Goal: Check status: Check status

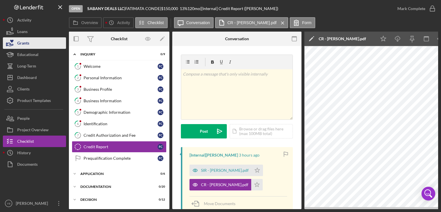
scroll to position [0, 96]
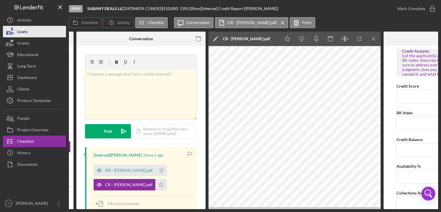
click at [32, 32] on button "Loans" at bounding box center [34, 31] width 63 height 11
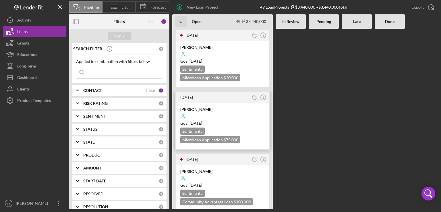
click at [240, 128] on div "Sentiment 5 Microloan Application $75,000 $75,000" at bounding box center [222, 136] width 84 height 16
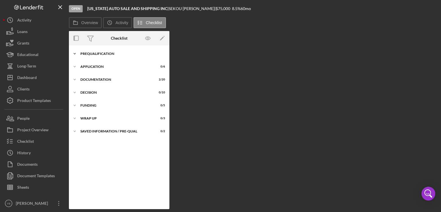
click at [105, 55] on div "Icon/Expander Prequalification 1 / 9" at bounding box center [119, 53] width 101 height 11
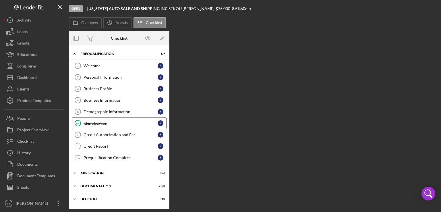
click at [99, 122] on div "Identification" at bounding box center [121, 123] width 74 height 5
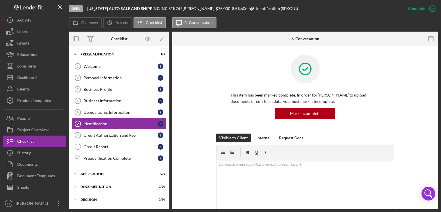
click at [412, 102] on div "This item has been marked complete. In order for [PERSON_NAME] to upload docume…" at bounding box center [305, 94] width 249 height 79
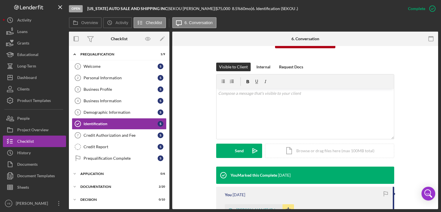
scroll to position [138, 0]
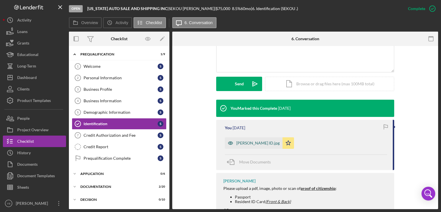
click at [267, 143] on div "[PERSON_NAME] ID.jpg" at bounding box center [257, 143] width 43 height 5
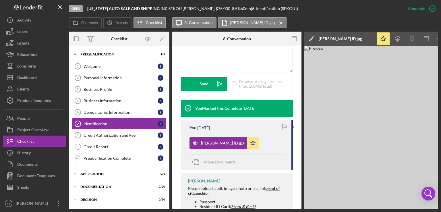
scroll to position [0, 38]
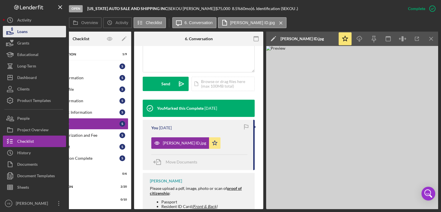
click at [31, 34] on button "Loans" at bounding box center [34, 31] width 63 height 11
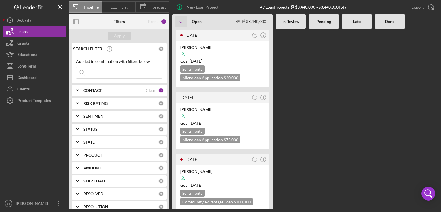
click at [93, 91] on b "CONTACT" at bounding box center [92, 90] width 19 height 5
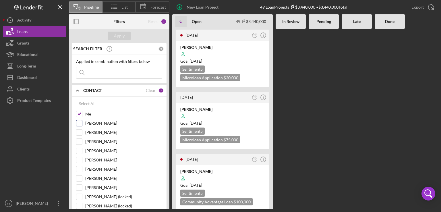
click at [78, 124] on input "[PERSON_NAME]" at bounding box center [79, 123] width 6 height 6
checkbox input "true"
click at [318, 145] on div at bounding box center [324, 119] width 30 height 180
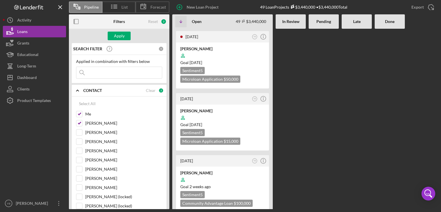
scroll to position [2689, 0]
click at [116, 38] on div "Apply" at bounding box center [119, 36] width 11 height 9
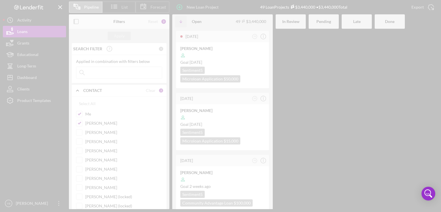
scroll to position [2904, 0]
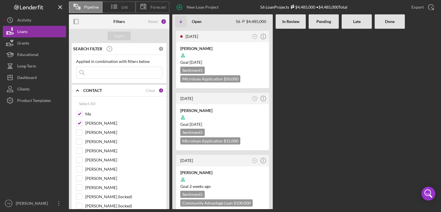
click at [312, 78] on div "20 hours ago DO Icon/Info [PERSON_NAME] Goal [DATE] Sentiment 5 Community Advan…" at bounding box center [305, 119] width 266 height 180
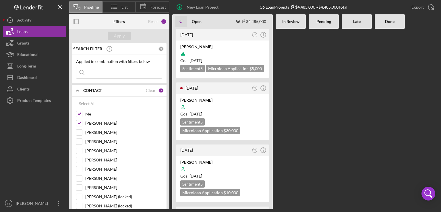
scroll to position [3328, 0]
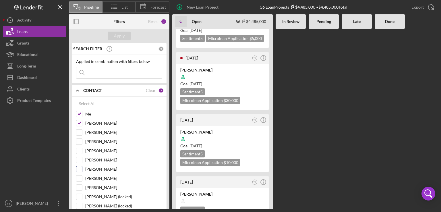
click at [81, 170] on input "[PERSON_NAME]" at bounding box center [79, 169] width 6 height 6
checkbox input "true"
click at [124, 35] on div "Apply" at bounding box center [119, 36] width 11 height 9
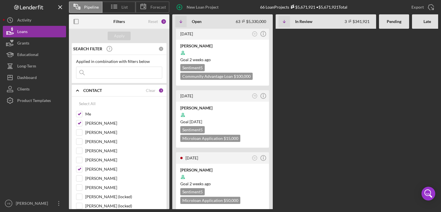
scroll to position [3831, 0]
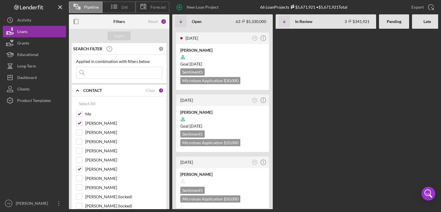
click at [319, 92] on div "20 hours ago DO Icon/Info [PERSON_NAME] Goal [DATE] Sentiment 5 Community Advan…" at bounding box center [325, 119] width 306 height 180
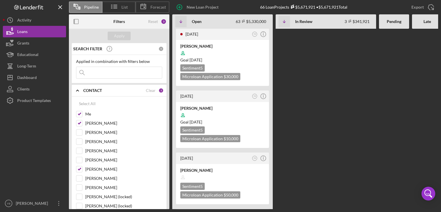
scroll to position [3836, 0]
click at [334, 101] on div "20 hours ago DO Icon/Info [PERSON_NAME] Goal [DATE] Sentiment 5 Community Advan…" at bounding box center [325, 119] width 306 height 180
click at [361, 89] on div "20 hours ago DO Icon/Info [PERSON_NAME] Goal [DATE] Sentiment 5 Community Advan…" at bounding box center [325, 119] width 306 height 180
click at [289, 72] on div "20 hours ago DO Icon/Info [PERSON_NAME] Goal [DATE] Sentiment 5 Community Advan…" at bounding box center [325, 119] width 306 height 180
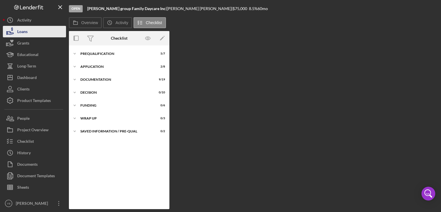
click at [33, 33] on button "Loans" at bounding box center [34, 31] width 63 height 11
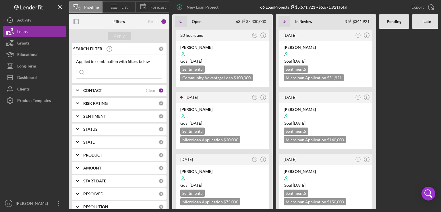
click at [382, 70] on div at bounding box center [394, 119] width 30 height 180
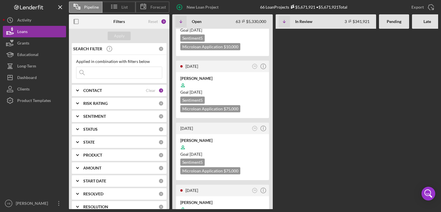
scroll to position [2804, 0]
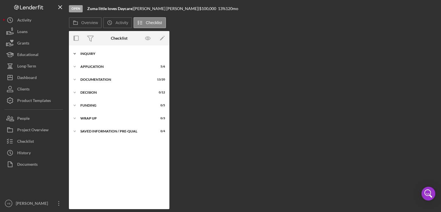
click at [90, 51] on div "Icon/Expander Inquiry 9 / 9" at bounding box center [119, 53] width 101 height 11
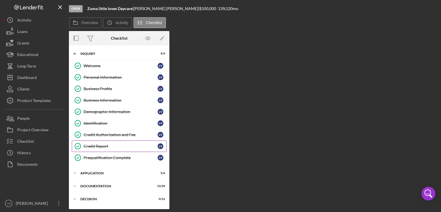
click at [100, 145] on div "Credit Report" at bounding box center [121, 146] width 74 height 5
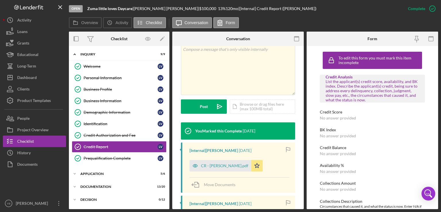
scroll to position [111, 0]
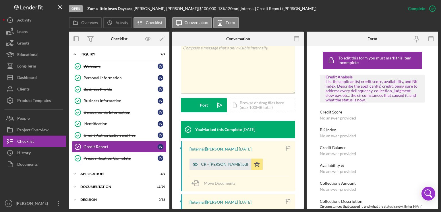
click at [216, 162] on div "CR - [PERSON_NAME].pdf" at bounding box center [224, 164] width 47 height 5
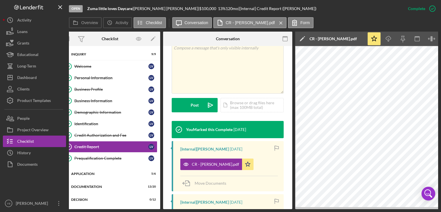
scroll to position [0, 0]
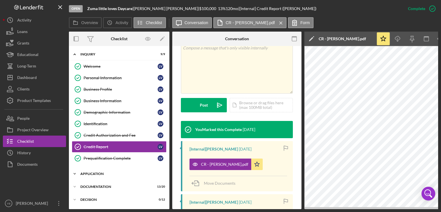
click at [95, 172] on div "Application" at bounding box center [121, 173] width 82 height 3
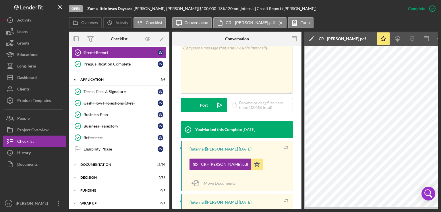
scroll to position [95, 0]
click at [105, 163] on div "Documentation" at bounding box center [121, 164] width 82 height 3
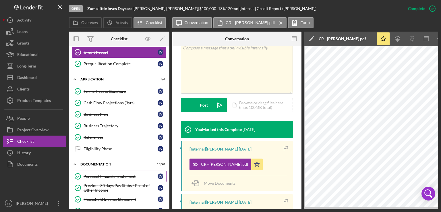
click at [105, 175] on div "Personal Financial Statement" at bounding box center [121, 176] width 74 height 5
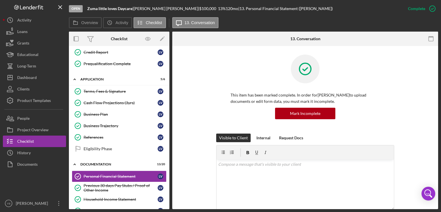
click at [405, 100] on div "This item has been marked complete. In order for [PERSON_NAME] to upload docume…" at bounding box center [305, 94] width 249 height 79
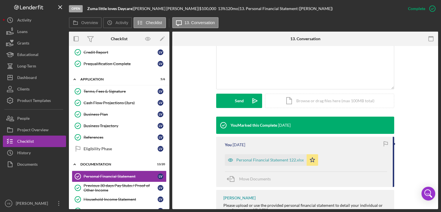
scroll to position [126, 0]
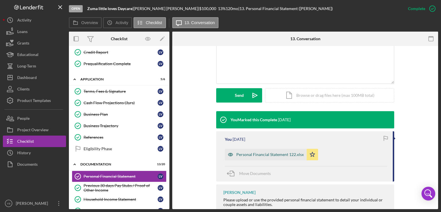
click at [280, 154] on div "Personal Financial Statement 122.xlsx" at bounding box center [270, 154] width 68 height 5
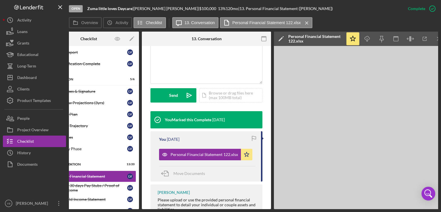
scroll to position [0, 38]
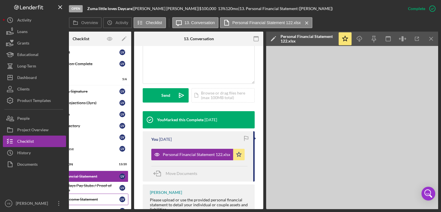
drag, startPoint x: 132, startPoint y: 207, endPoint x: 84, endPoint y: 197, distance: 49.4
click at [84, 197] on div "Overview Internal Workflow Stage Open Icon/Dropdown Arrow Archive (can unarchiv…" at bounding box center [253, 121] width 369 height 178
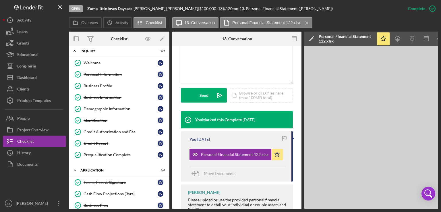
scroll to position [0, 0]
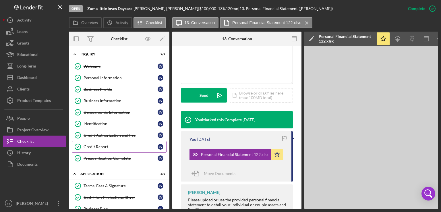
click at [95, 145] on div "Credit Report" at bounding box center [121, 147] width 74 height 5
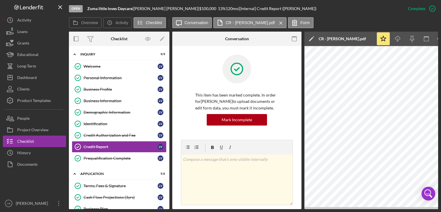
drag, startPoint x: 303, startPoint y: 209, endPoint x: 302, endPoint y: 205, distance: 4.1
click at [302, 205] on div "Open Zuma little loves Daycare | [PERSON_NAME] | $100,000 $100,000 13 % 120 mo …" at bounding box center [220, 106] width 441 height 212
click at [30, 34] on button "Loans" at bounding box center [34, 31] width 63 height 11
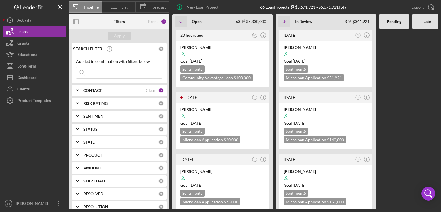
click at [440, 100] on div "Pipeline List Forecast New Loan Project 66 Loan Projects $5,671,921 • $5,671,92…" at bounding box center [220, 106] width 441 height 212
click at [416, 103] on div at bounding box center [427, 119] width 30 height 180
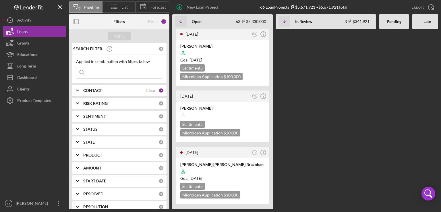
scroll to position [1184, 0]
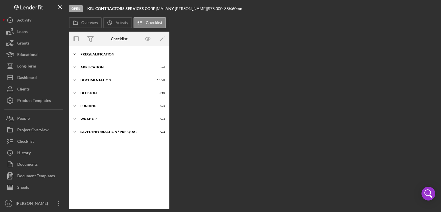
click at [97, 57] on div "Icon/Expander Prequalification 7 / 9" at bounding box center [119, 54] width 101 height 11
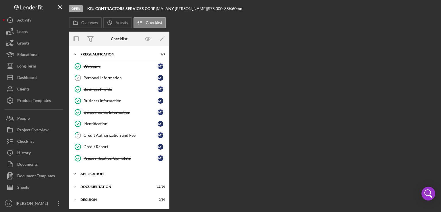
click at [97, 173] on div "Application" at bounding box center [121, 173] width 82 height 3
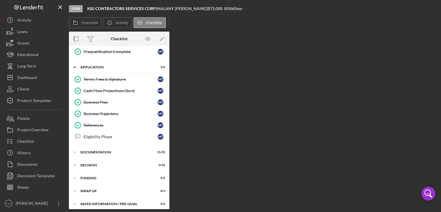
scroll to position [108, 0]
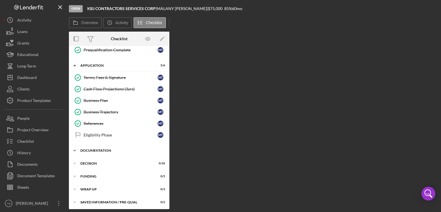
click at [101, 149] on div "Documentation" at bounding box center [121, 150] width 82 height 3
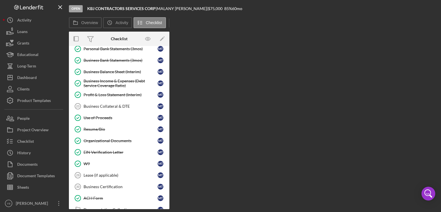
scroll to position [278, 0]
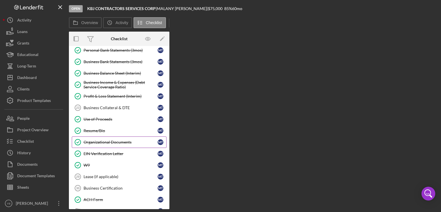
click at [123, 140] on div "Organizational Documents" at bounding box center [121, 142] width 74 height 5
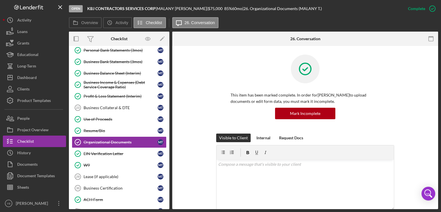
click at [405, 119] on div "This item has been marked complete. In order for [PERSON_NAME] to upload docume…" at bounding box center [305, 94] width 249 height 79
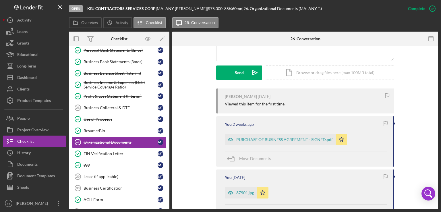
scroll to position [149, 0]
click at [271, 142] on div "PURCHASE OF BUSINESS AGREEMENT - SIGNED.pdf" at bounding box center [280, 139] width 111 height 11
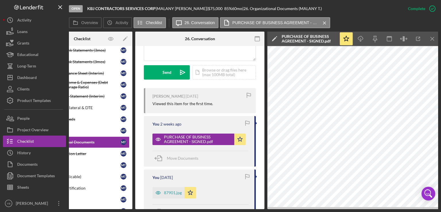
scroll to position [0, 38]
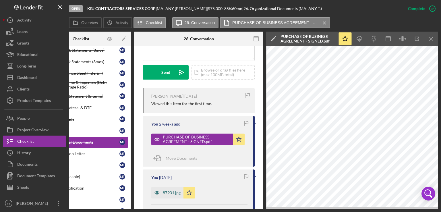
click at [164, 191] on div "87901.jpg" at bounding box center [172, 192] width 18 height 5
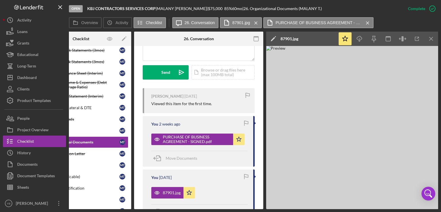
click at [378, 117] on img at bounding box center [352, 127] width 172 height 163
click at [367, 118] on img at bounding box center [352, 127] width 172 height 163
